Goal: Find specific page/section

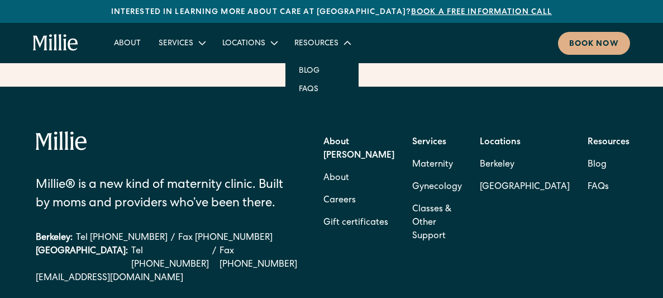
scroll to position [4560, 0]
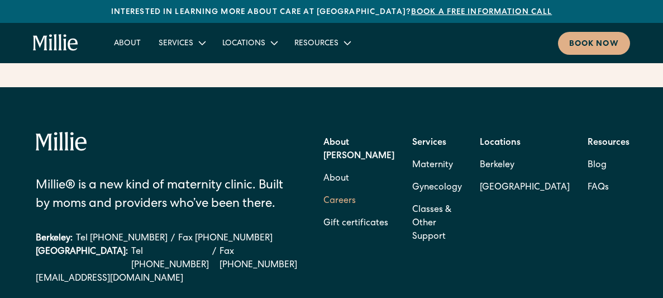
click at [353, 190] on link "Careers" at bounding box center [339, 201] width 32 height 22
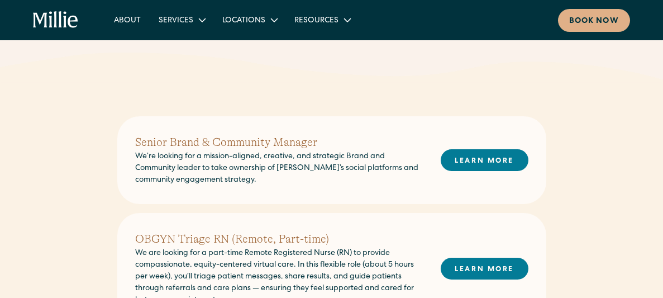
scroll to position [216, 0]
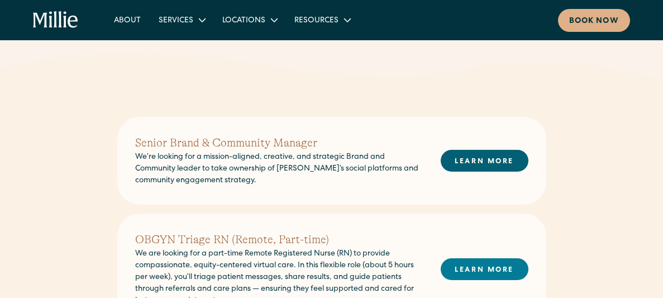
click at [476, 163] on link "LEARN MORE" at bounding box center [485, 161] width 88 height 22
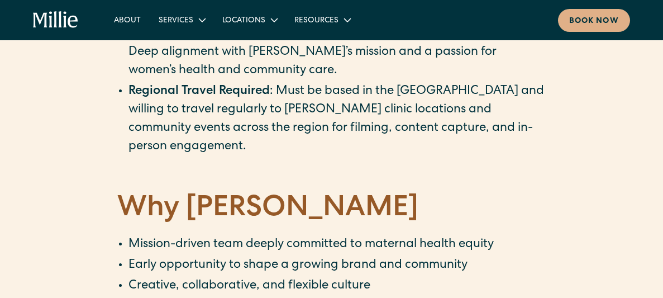
scroll to position [1691, 0]
